Goal: Information Seeking & Learning: Learn about a topic

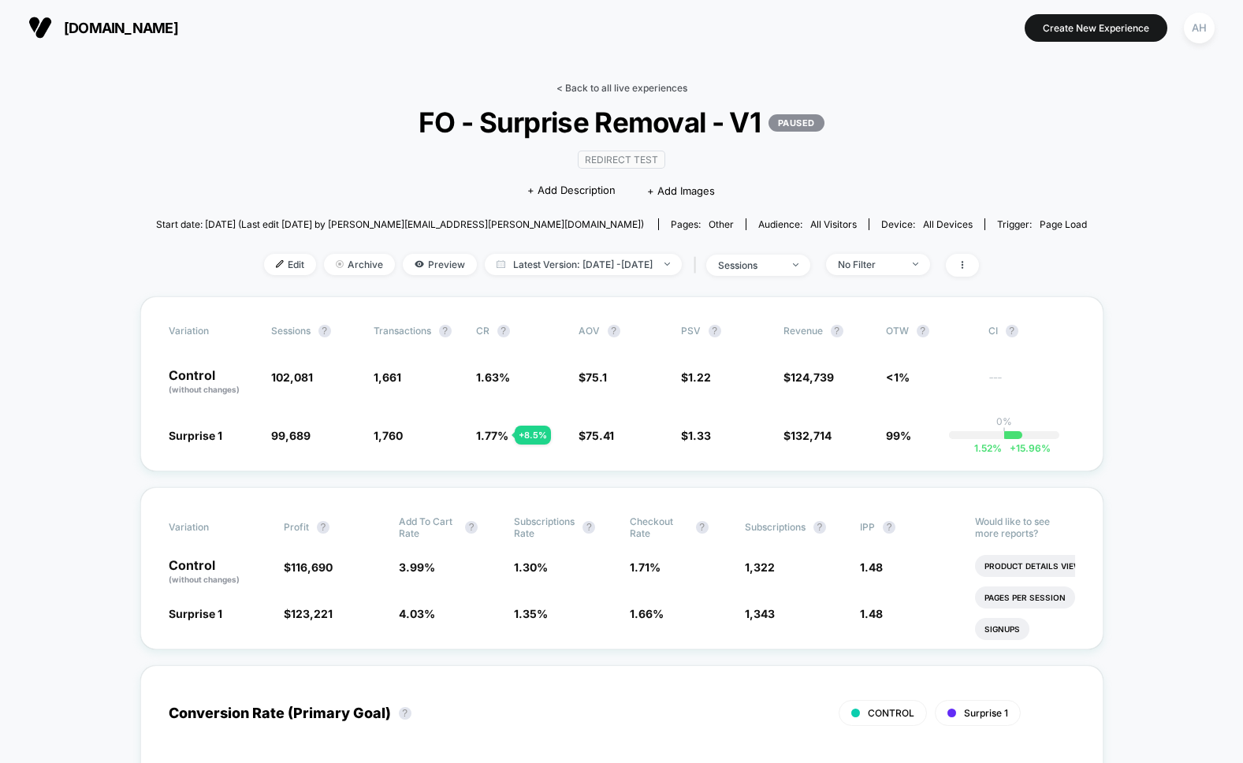
click at [606, 82] on link "< Back to all live experiences" at bounding box center [621, 88] width 131 height 12
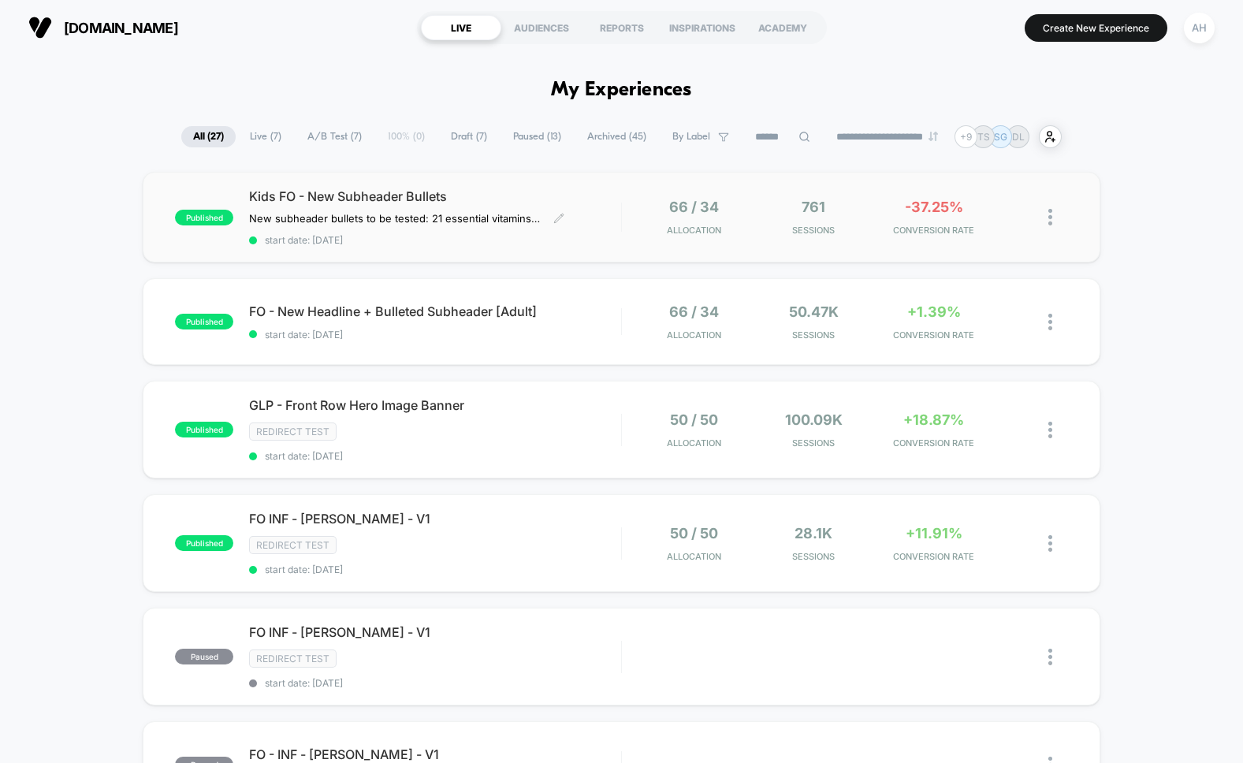
click at [473, 229] on div "Kids FO - New Subheader Bullets New subheader bullets to be tested: 21 essentia…" at bounding box center [434, 217] width 371 height 58
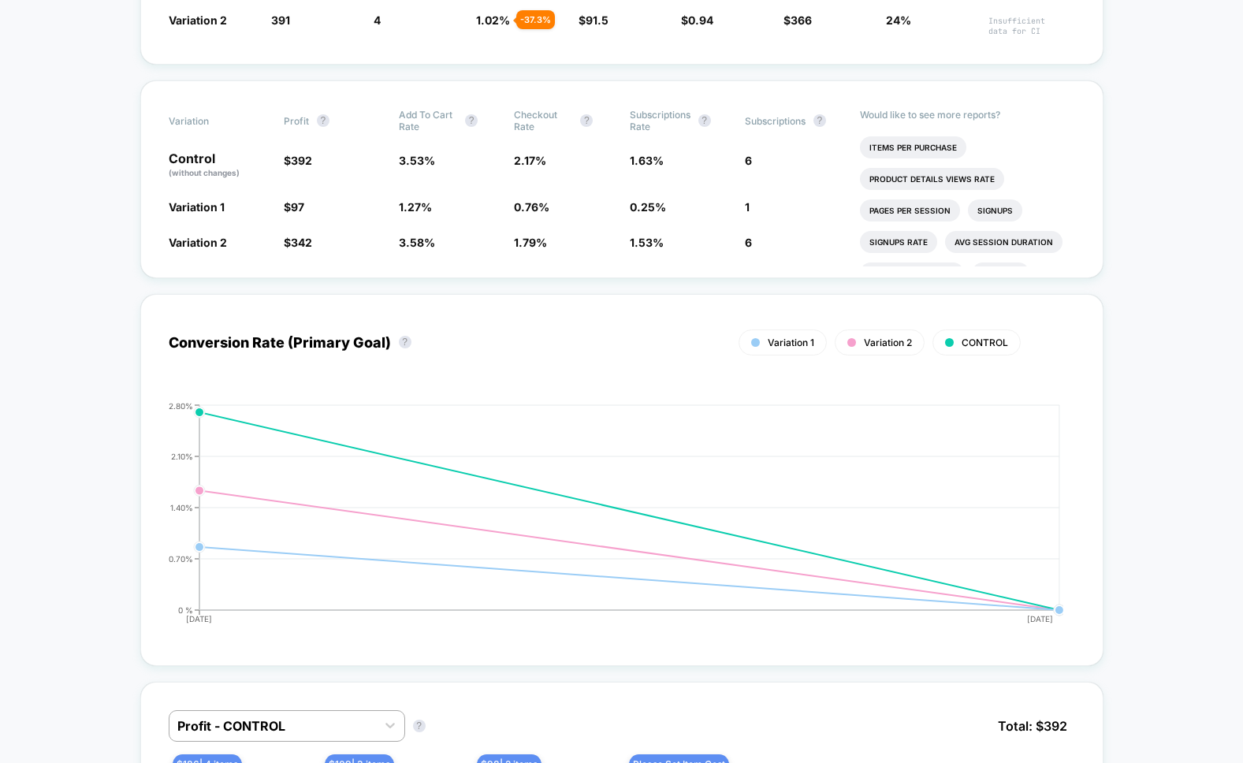
scroll to position [442, 0]
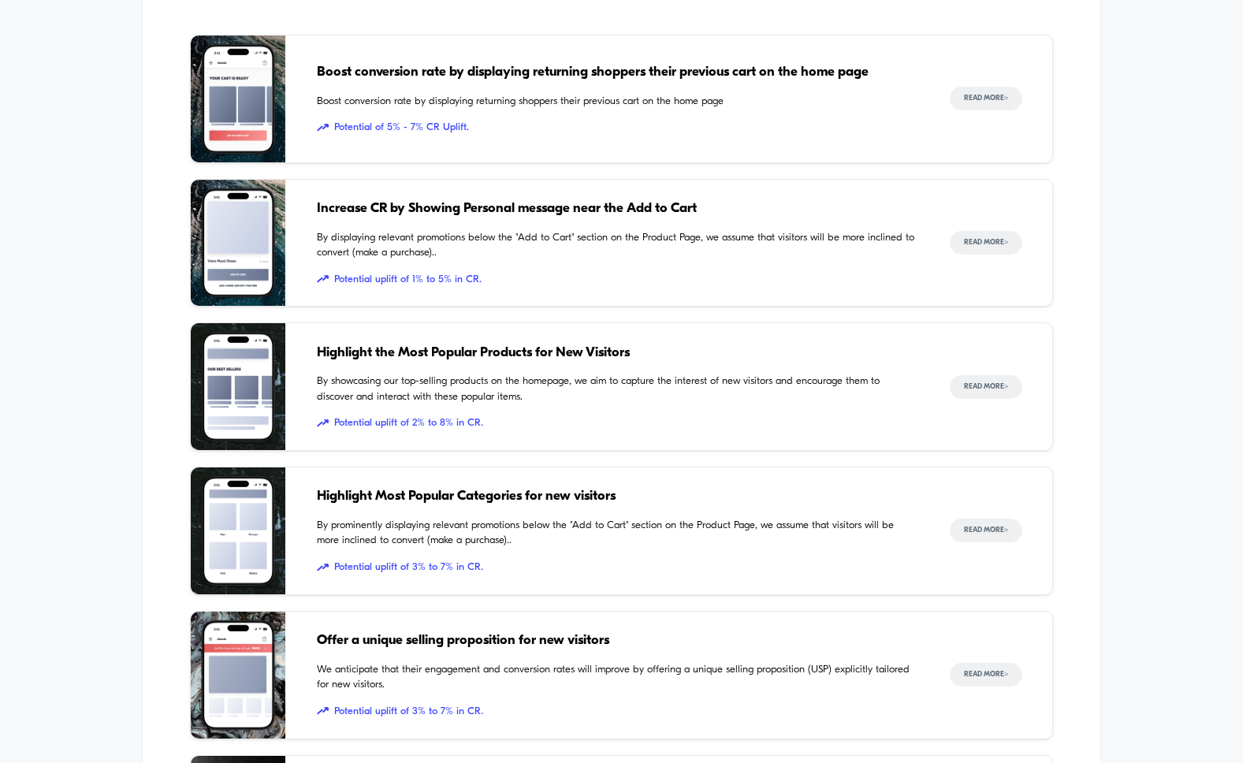
scroll to position [2223, 0]
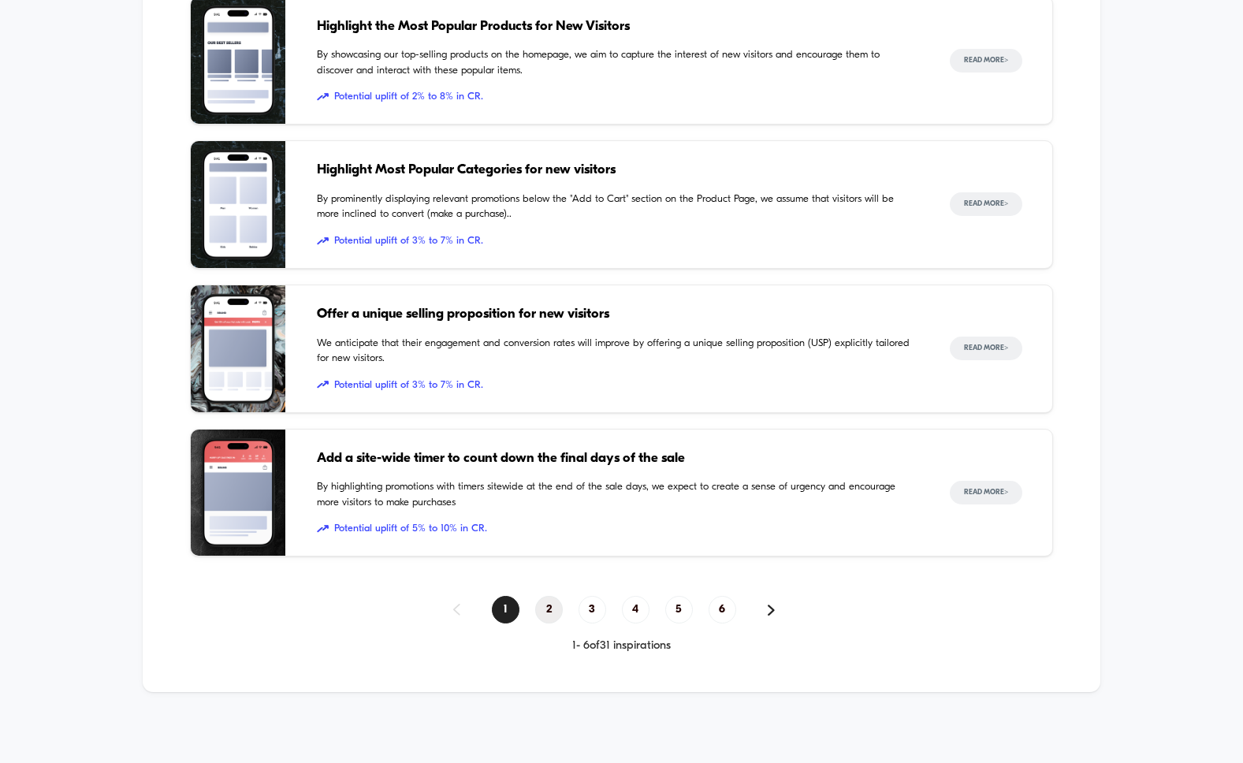
click at [552, 604] on span "2" at bounding box center [549, 610] width 28 height 28
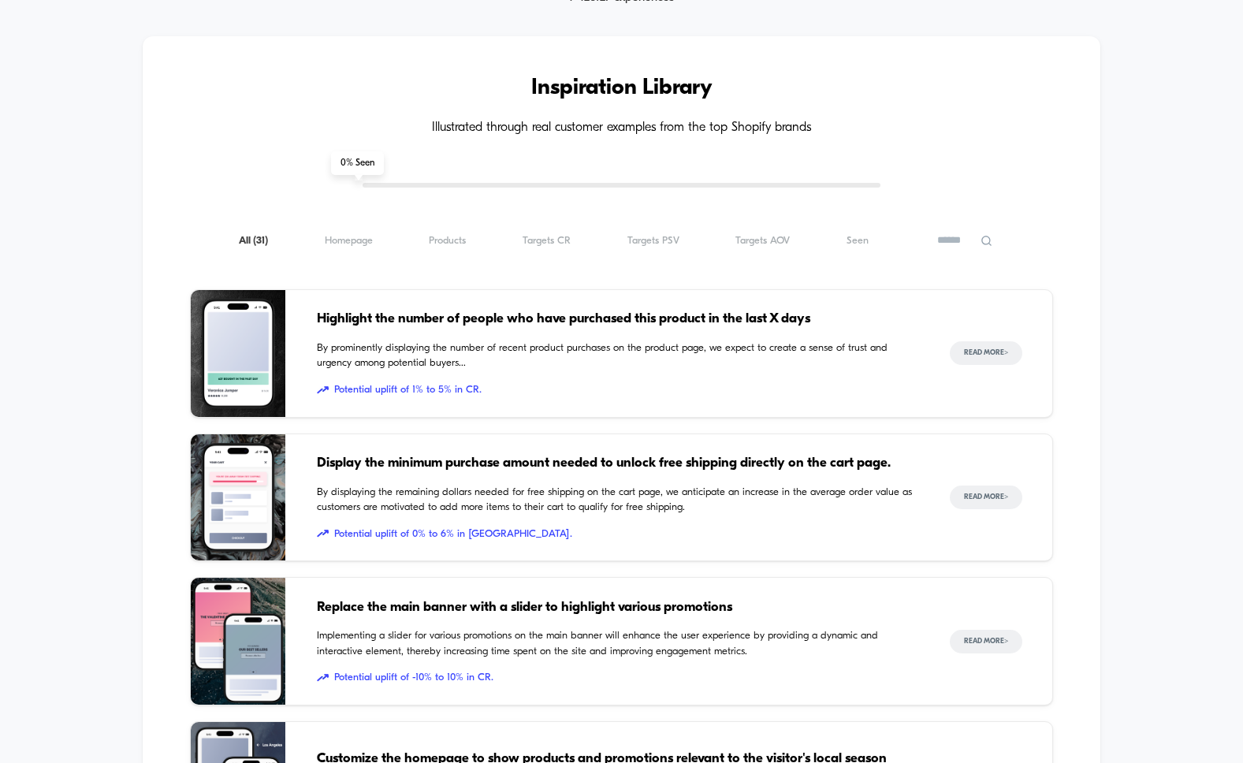
scroll to position [1332, 0]
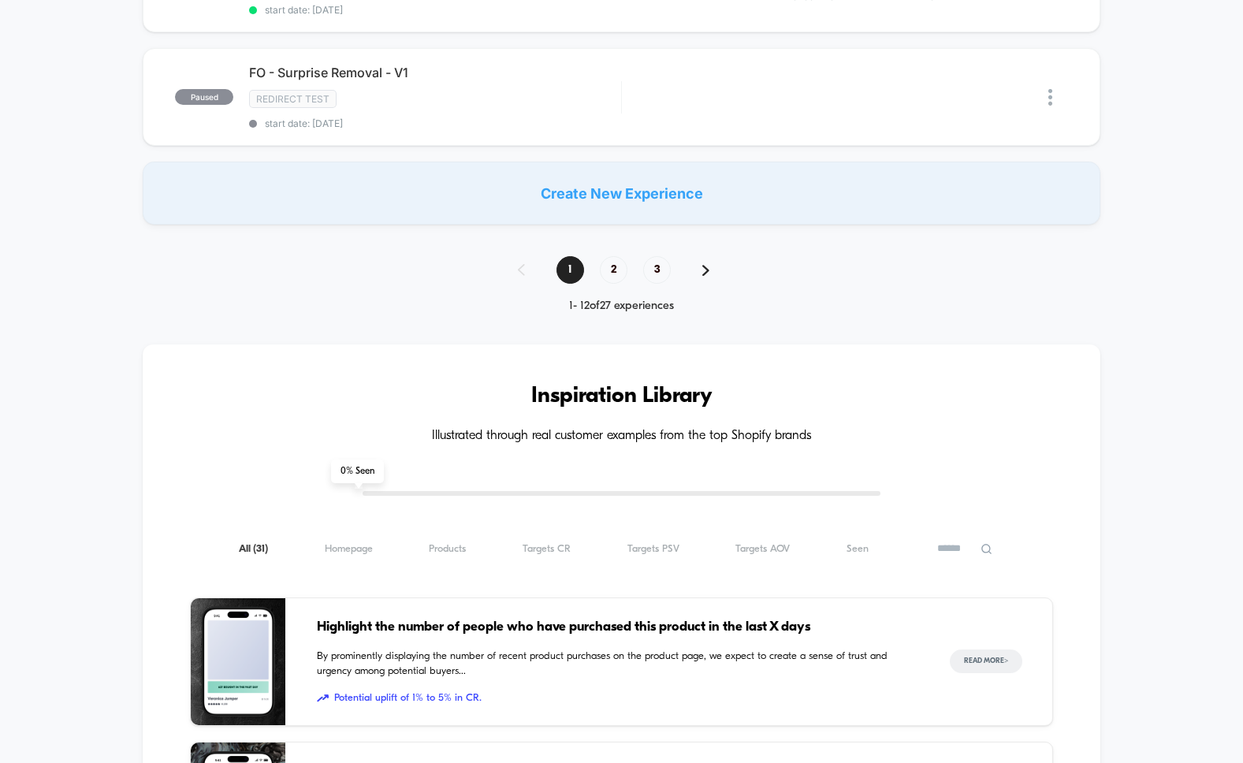
click at [592, 288] on div "1 2 3 1 - 12 of 27 experiences" at bounding box center [621, 284] width 239 height 57
click at [605, 280] on span "2" at bounding box center [614, 270] width 28 height 28
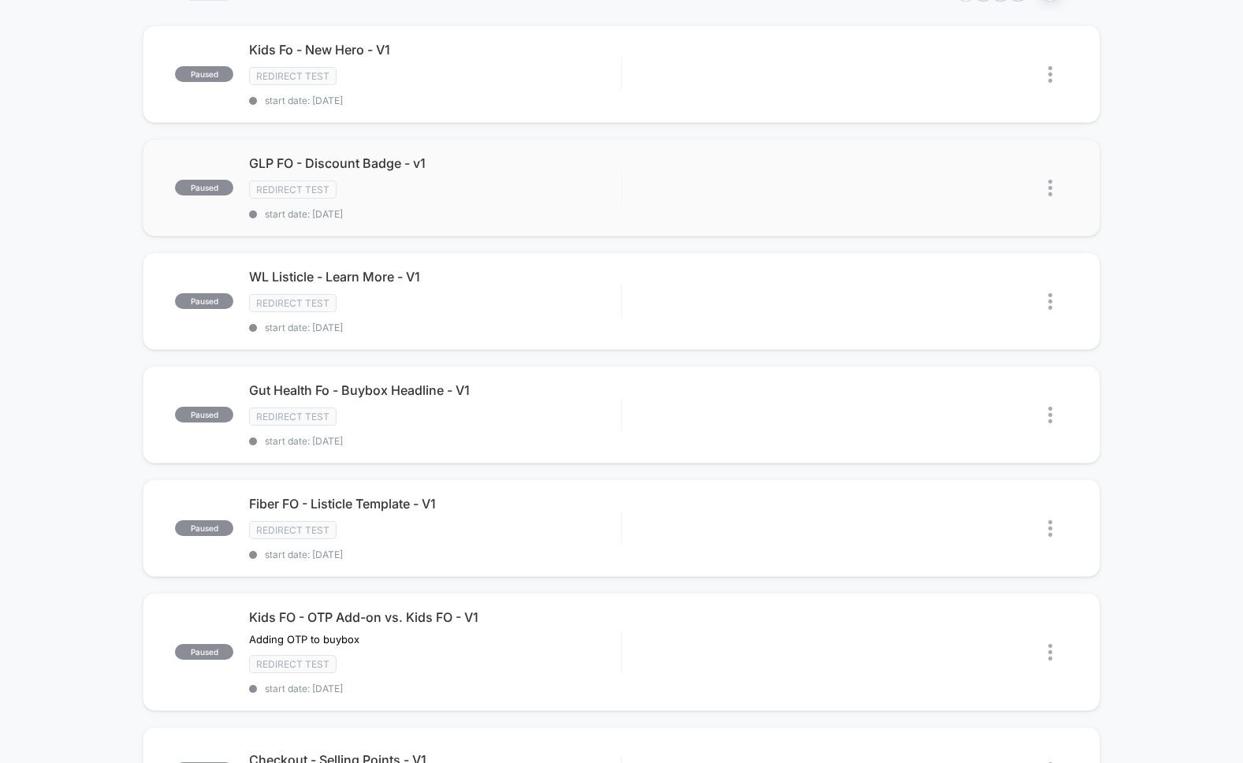
scroll to position [365, 0]
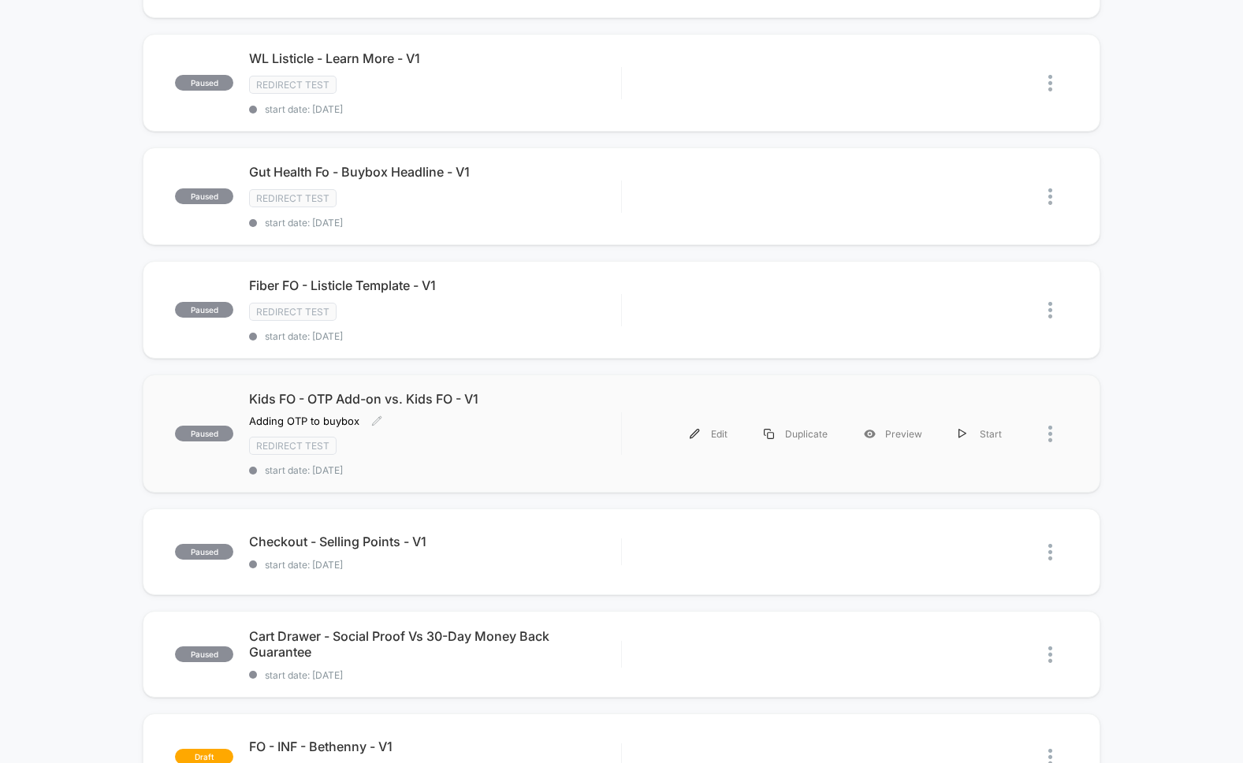
click at [564, 438] on div "Redirect Test" at bounding box center [434, 446] width 371 height 18
